Goal: Task Accomplishment & Management: Complete application form

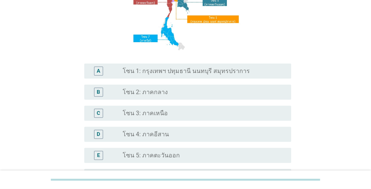
scroll to position [113, 0]
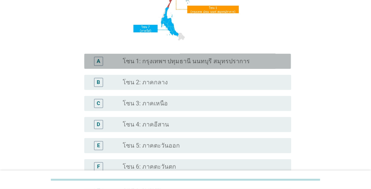
drag, startPoint x: 129, startPoint y: 61, endPoint x: 162, endPoint y: 77, distance: 36.5
click at [129, 61] on label "โซน 1: กรุงเทพฯ ปทุมธานี นนทบุรี สมุทรปราการ" at bounding box center [186, 62] width 127 height 8
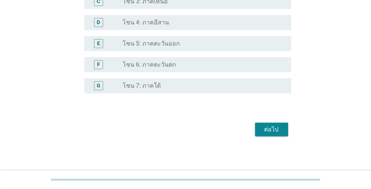
scroll to position [216, 0]
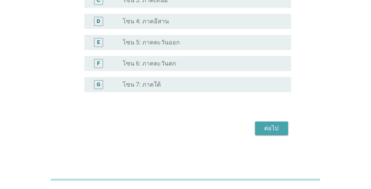
click at [271, 127] on div "ต่อไป" at bounding box center [271, 128] width 21 height 9
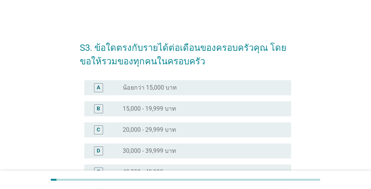
scroll to position [38, 0]
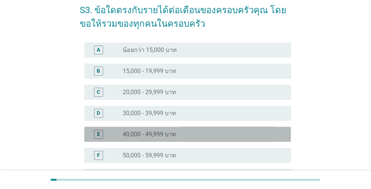
click at [174, 136] on label "40,000 - 49,999 บาท" at bounding box center [149, 134] width 53 height 8
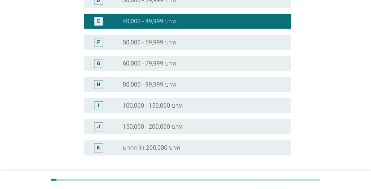
scroll to position [214, 0]
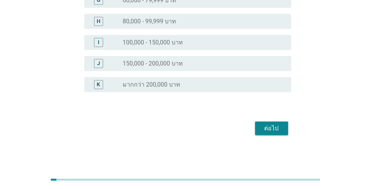
click at [279, 128] on div "ต่อไป" at bounding box center [271, 128] width 21 height 9
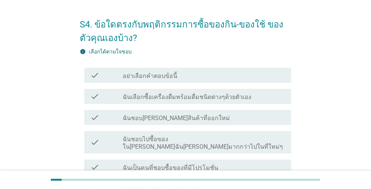
scroll to position [38, 0]
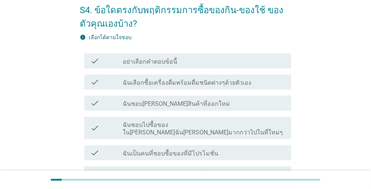
click at [183, 105] on label "ฉันชอบลองสินค้าที่ออกใหม่" at bounding box center [176, 104] width 107 height 8
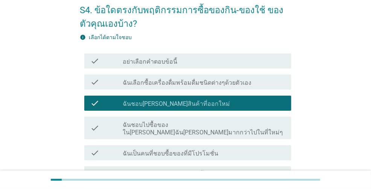
click at [192, 81] on label "ฉันเลือกซื้อเครื่องดื่มพร้อมดื่มชนิดต่างๆด้วยตัวเอง" at bounding box center [187, 83] width 129 height 8
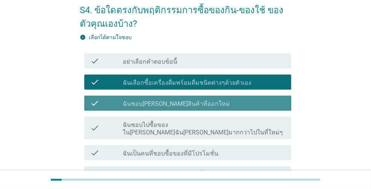
click at [188, 105] on label "ฉันชอบลองสินค้าที่ออกใหม่" at bounding box center [176, 104] width 107 height 8
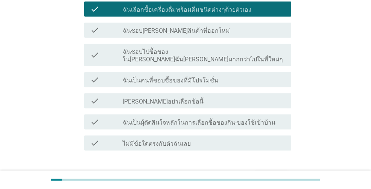
scroll to position [113, 0]
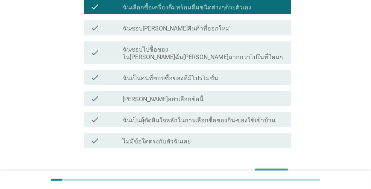
click at [268, 171] on div "ต่อไป" at bounding box center [271, 175] width 21 height 9
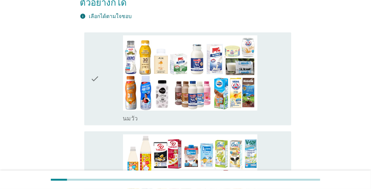
scroll to position [0, 0]
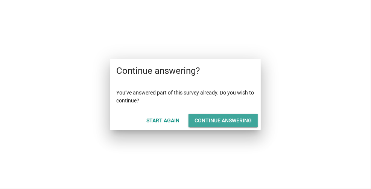
click at [208, 122] on div "Continue answering" at bounding box center [222, 121] width 57 height 8
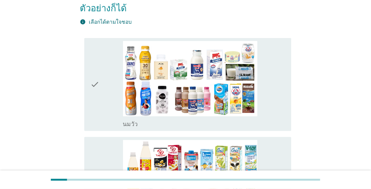
scroll to position [150, 0]
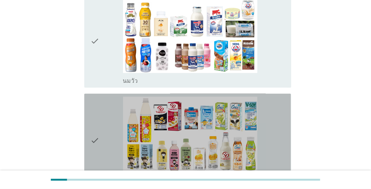
click at [100, 127] on div "check" at bounding box center [106, 140] width 32 height 87
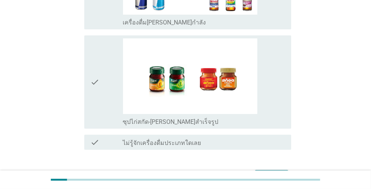
scroll to position [1431, 0]
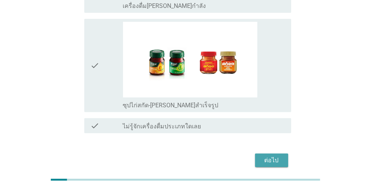
click at [259, 153] on button "ต่อไป" at bounding box center [271, 160] width 33 height 14
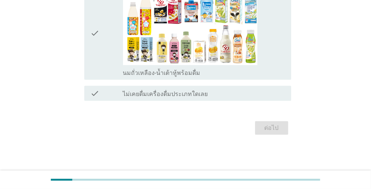
scroll to position [0, 0]
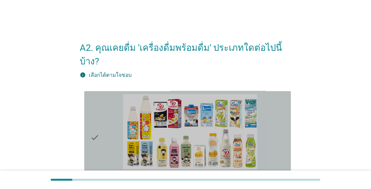
click at [102, 129] on div "check" at bounding box center [106, 137] width 32 height 87
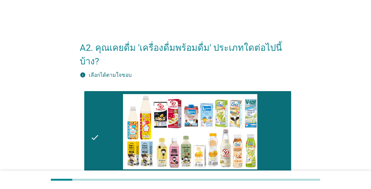
click at [62, 120] on div "A2. คุณเคยดื่ม 'เครื่องดื่มพร้อมดื่ม' ประเภทใดต่อไปนี้บ้าง? info เลือกได้ตามใจช…" at bounding box center [185, 137] width 335 height 220
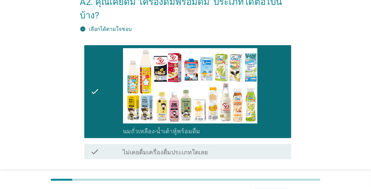
scroll to position [90, 0]
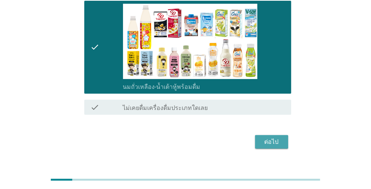
click at [260, 135] on button "ต่อไป" at bounding box center [271, 142] width 33 height 14
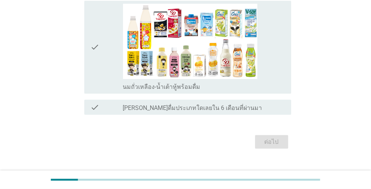
scroll to position [0, 0]
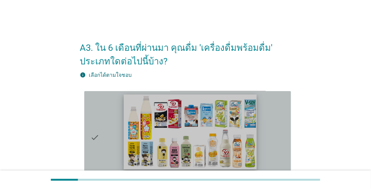
click at [162, 120] on img at bounding box center [189, 131] width 133 height 75
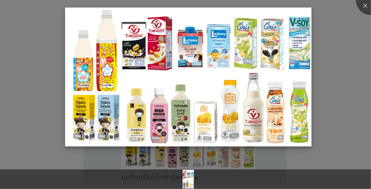
click at [253, 124] on img at bounding box center [188, 77] width 246 height 138
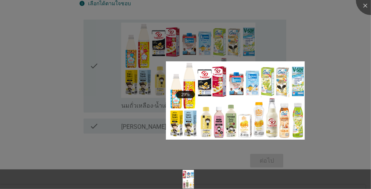
scroll to position [85, 0]
